Goal: Navigation & Orientation: Find specific page/section

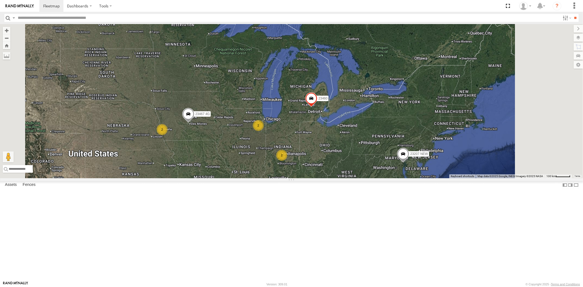
click at [56, 18] on input "text" at bounding box center [288, 18] width 544 height 8
paste input "*****"
type input "*****"
click at [572, 14] on input "**" at bounding box center [575, 18] width 6 height 8
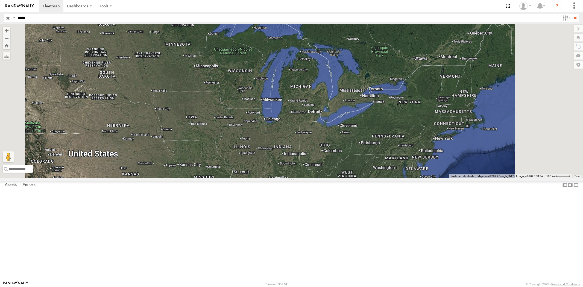
click at [0, 0] on div "23461 4G" at bounding box center [0, 0] width 0 height 0
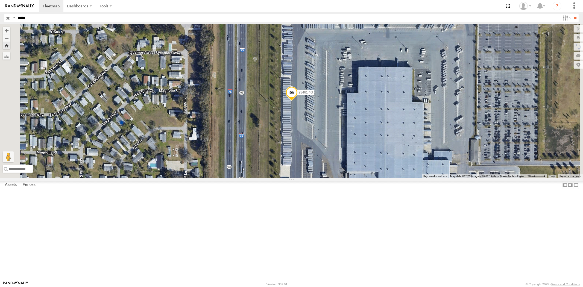
click at [297, 101] on span at bounding box center [291, 93] width 12 height 15
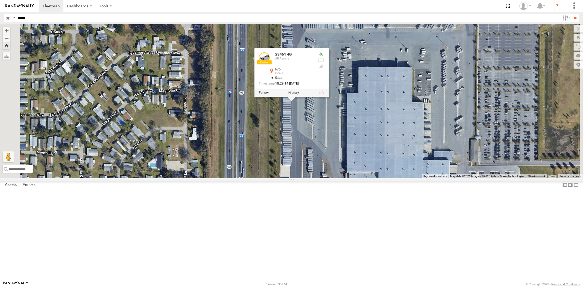
click at [411, 143] on div "23461 4G 23461 4G All Assets I-75 Ocala 29.21738 , -82.18339 0 18:29:14 09/30/2…" at bounding box center [291, 101] width 583 height 154
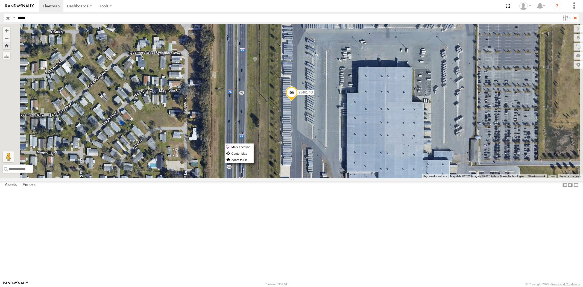
drag, startPoint x: 361, startPoint y: 143, endPoint x: 356, endPoint y: 155, distance: 12.3
click at [356, 155] on div "23461 4G" at bounding box center [291, 101] width 583 height 154
drag, startPoint x: 356, startPoint y: 146, endPoint x: 353, endPoint y: 140, distance: 7.3
drag, startPoint x: 353, startPoint y: 140, endPoint x: 350, endPoint y: 138, distance: 3.3
click at [349, 138] on div "23461 4G" at bounding box center [291, 101] width 583 height 154
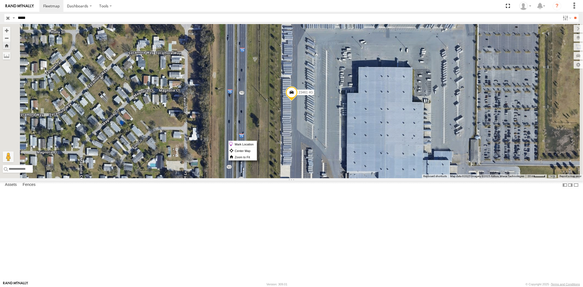
drag, startPoint x: 365, startPoint y: 141, endPoint x: 355, endPoint y: 149, distance: 12.4
click at [297, 101] on span at bounding box center [291, 93] width 12 height 15
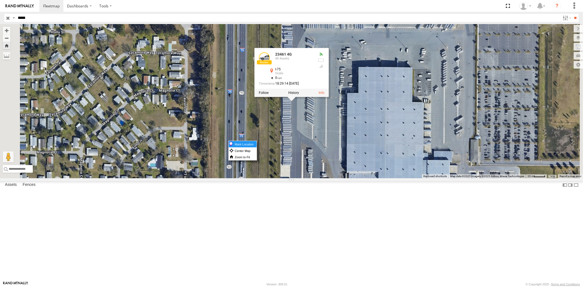
click at [257, 143] on label "Mark Location" at bounding box center [243, 144] width 28 height 6
click at [411, 138] on div "23461 4G 23461 4G All Assets I-75 Ocala 29.21738 , -82.18339 0 18:29:14 09/30/2…" at bounding box center [291, 101] width 583 height 154
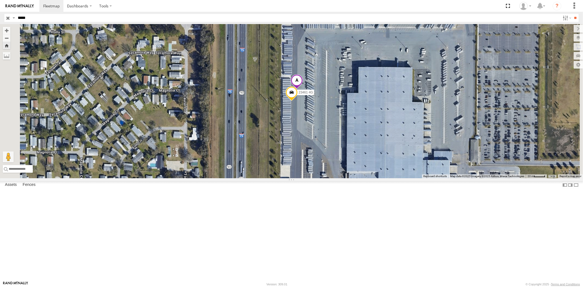
click at [303, 89] on span at bounding box center [297, 82] width 12 height 15
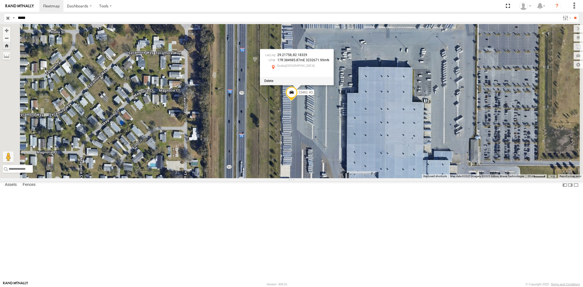
click at [10, 17] on input "button" at bounding box center [7, 18] width 7 height 8
